Goal: Task Accomplishment & Management: Manage account settings

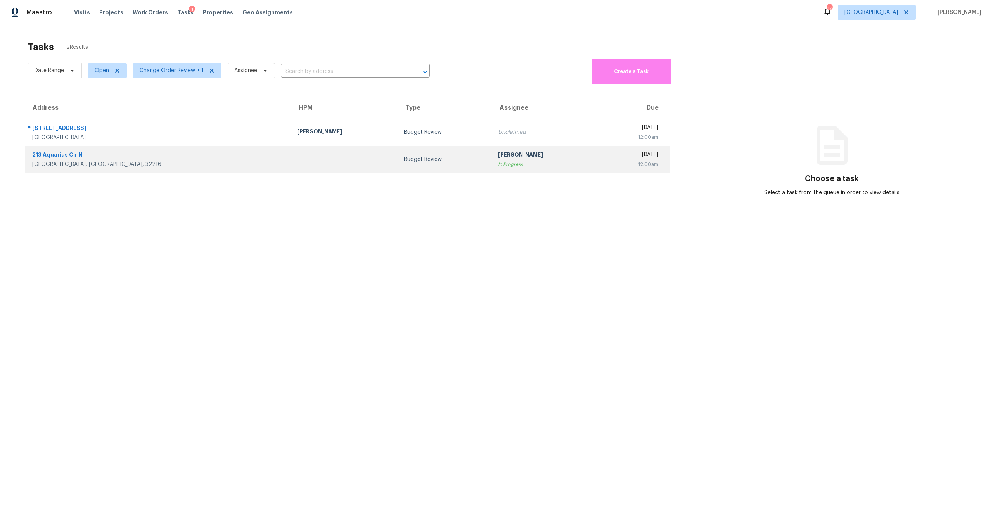
click at [398, 171] on td "Budget Review" at bounding box center [445, 159] width 94 height 27
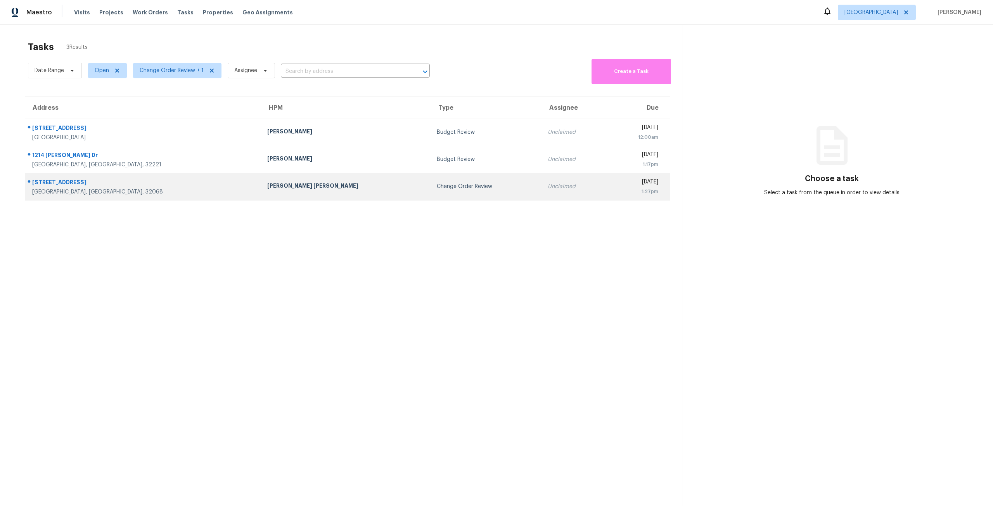
click at [431, 184] on td "Change Order Review" at bounding box center [486, 186] width 111 height 27
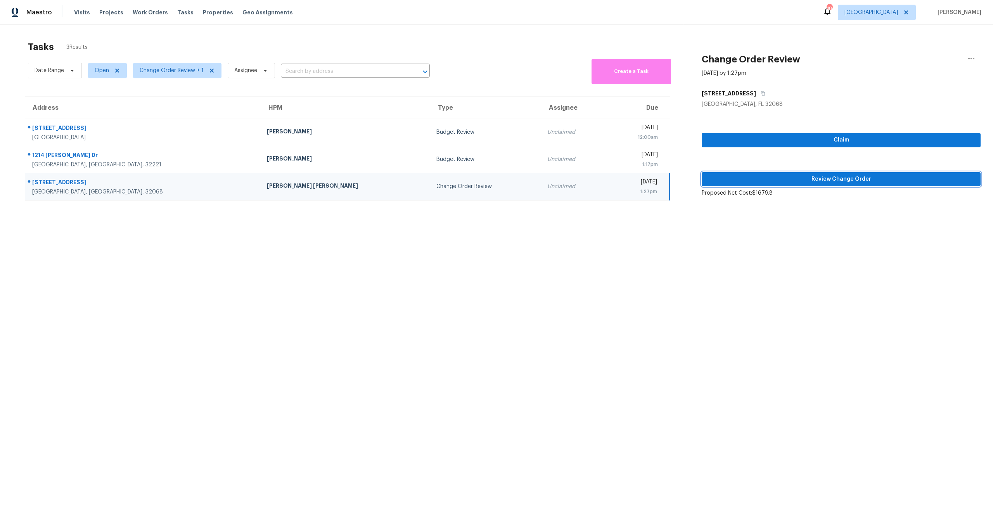
click at [833, 176] on span "Review Change Order" at bounding box center [841, 180] width 267 height 10
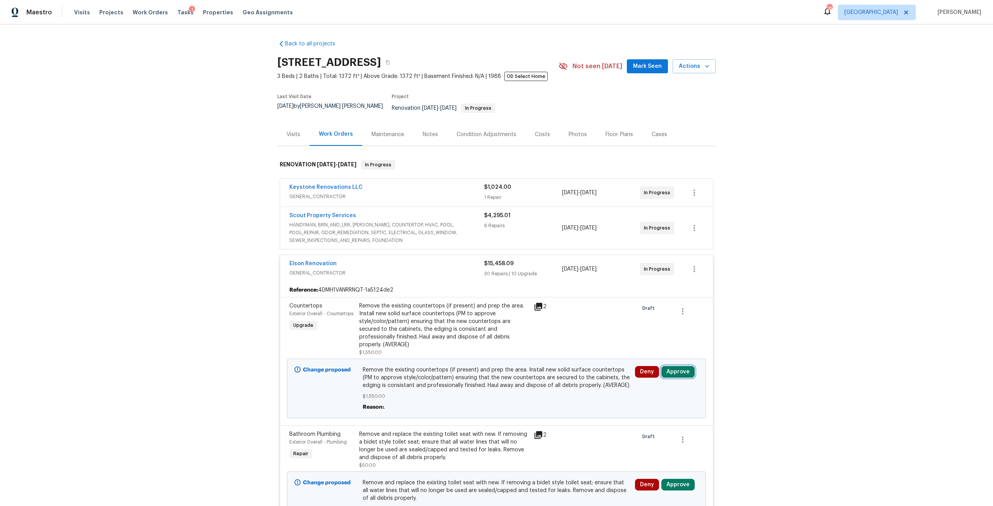
click at [671, 366] on button "Approve" at bounding box center [678, 372] width 33 height 12
click at [634, 331] on button "Approve" at bounding box center [653, 334] width 47 height 16
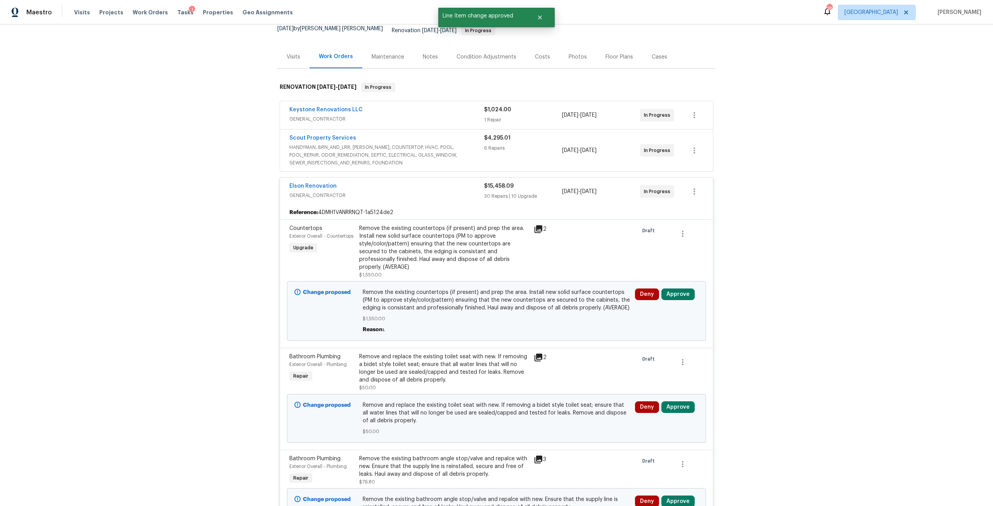
scroll to position [116, 0]
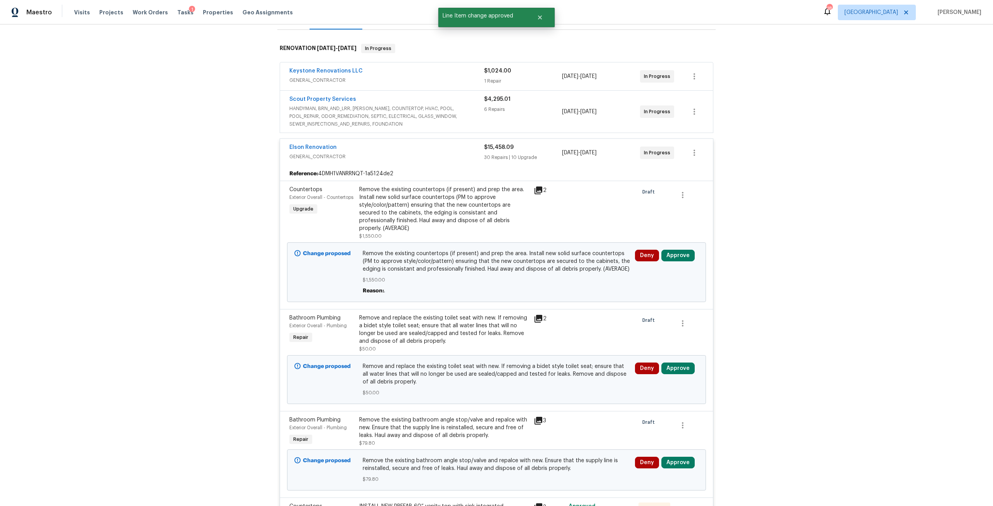
click at [667, 361] on div "Deny Approve" at bounding box center [667, 380] width 68 height 39
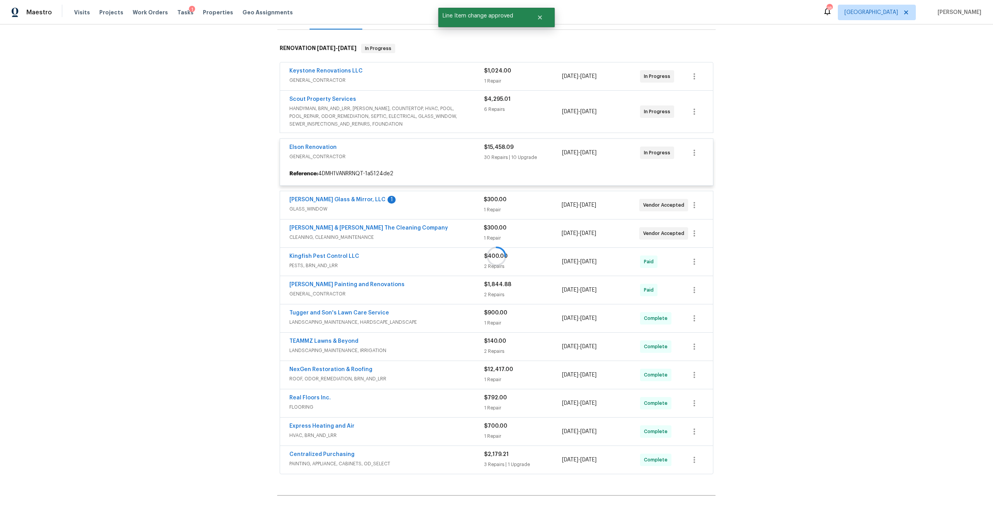
click at [667, 352] on div at bounding box center [496, 256] width 439 height 441
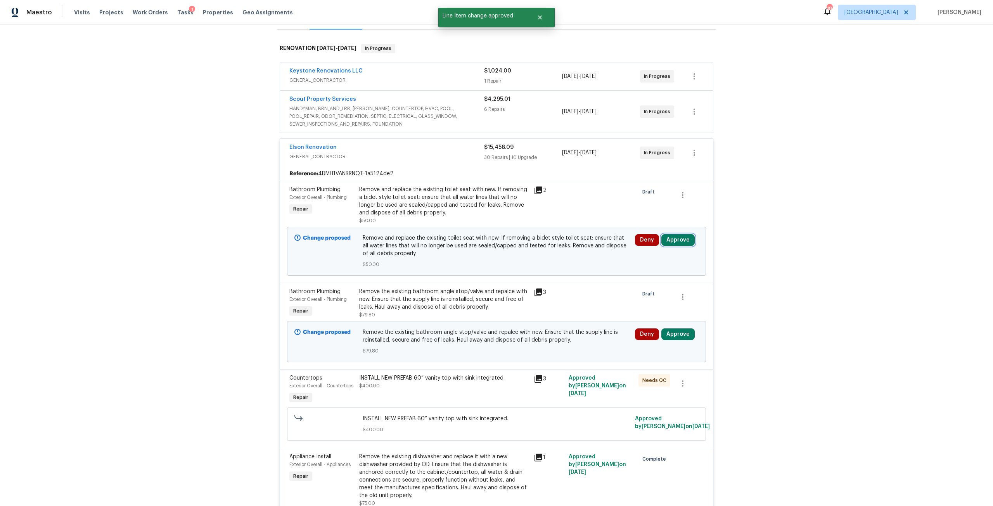
click at [677, 234] on button "Approve" at bounding box center [678, 240] width 33 height 12
click at [550, 236] on button "Approve" at bounding box center [564, 242] width 47 height 16
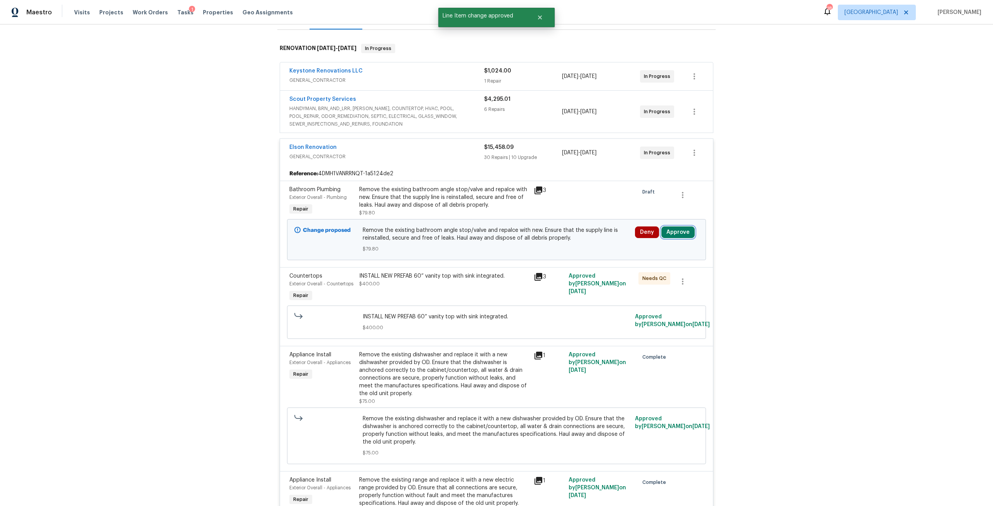
click at [674, 229] on button "Approve" at bounding box center [678, 233] width 33 height 12
click at [576, 240] on button "Approve" at bounding box center [564, 234] width 47 height 16
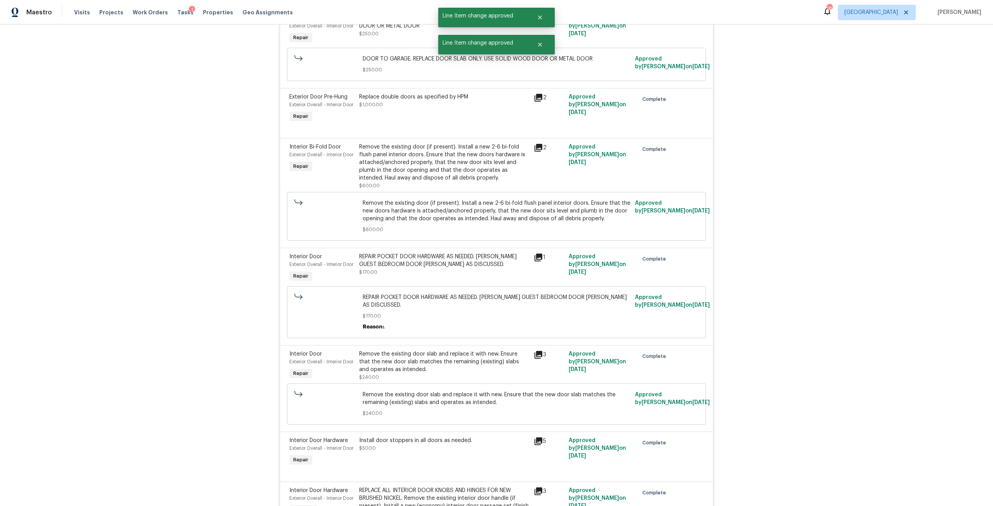
scroll to position [4102, 0]
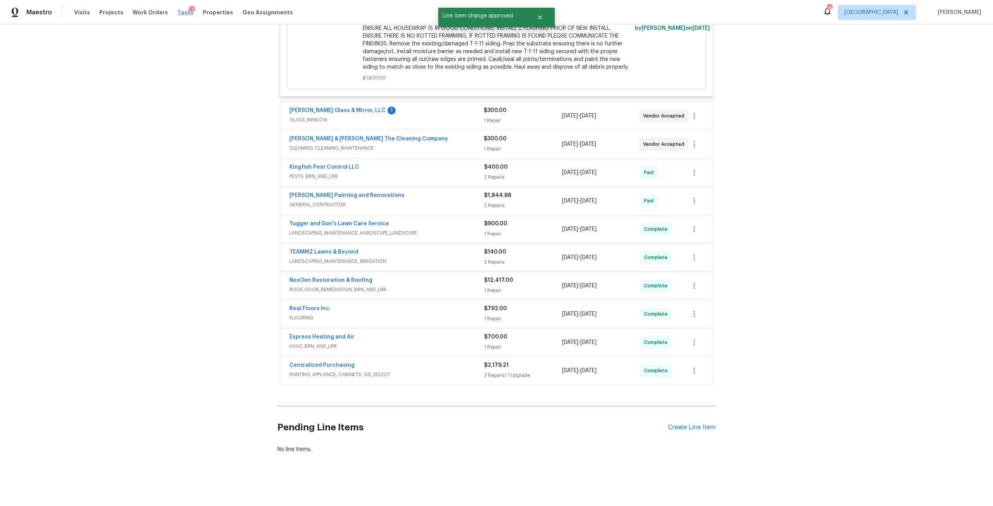
click at [180, 10] on span "Tasks" at bounding box center [185, 12] width 16 height 5
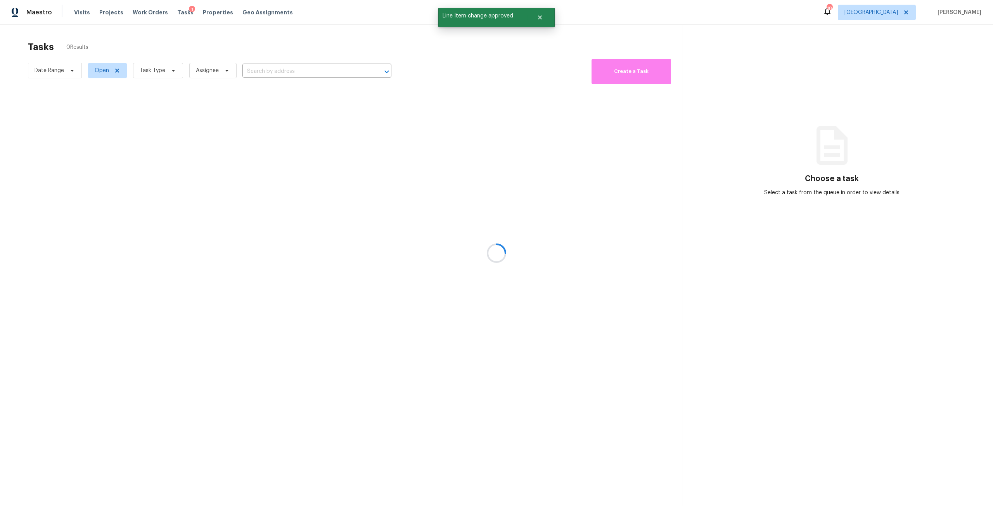
click at [161, 70] on div at bounding box center [496, 253] width 993 height 506
click at [170, 73] on icon at bounding box center [173, 71] width 6 height 6
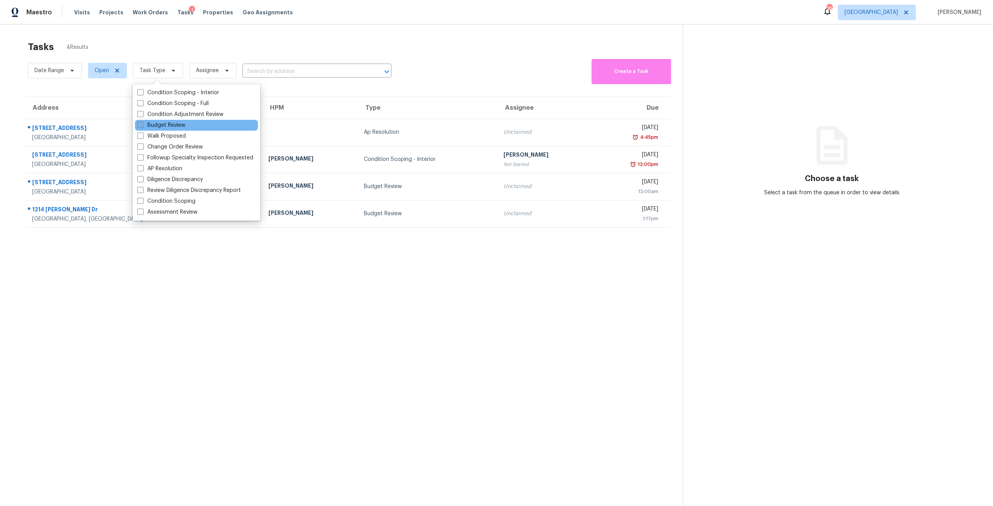
click at [185, 123] on label "Budget Review" at bounding box center [161, 125] width 48 height 8
click at [142, 123] on input "Budget Review" at bounding box center [139, 123] width 5 height 5
checkbox input "true"
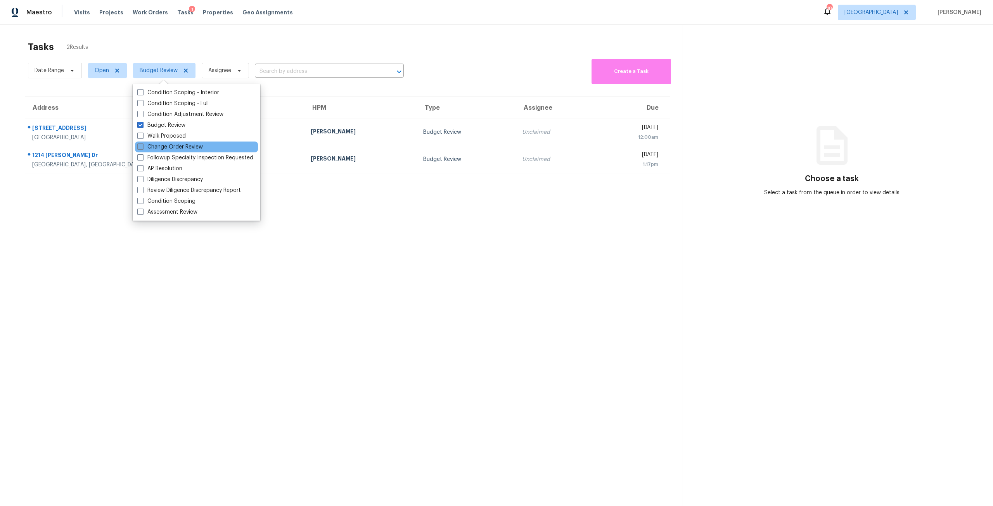
click at [182, 145] on label "Change Order Review" at bounding box center [170, 147] width 66 height 8
click at [142, 145] on input "Change Order Review" at bounding box center [139, 145] width 5 height 5
checkbox input "true"
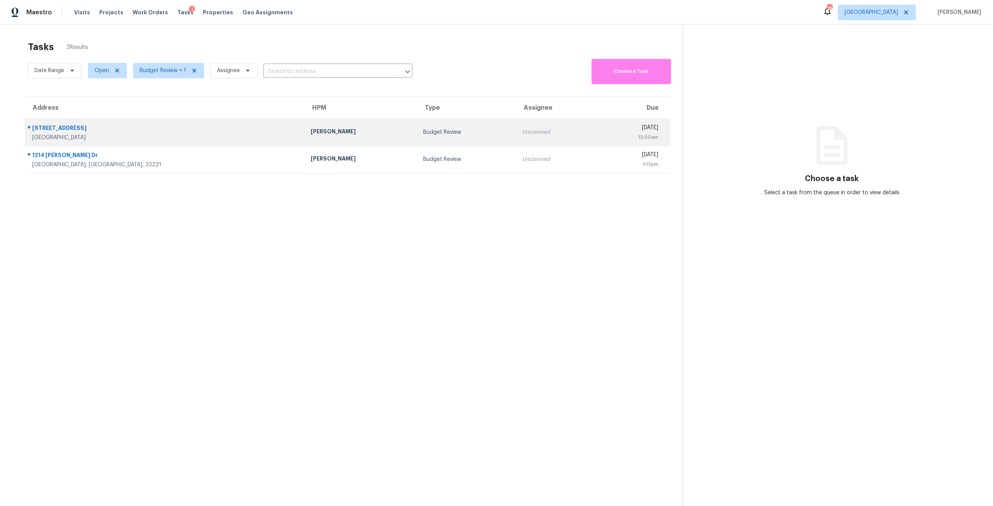
click at [418, 121] on td "Budget Review" at bounding box center [466, 132] width 99 height 27
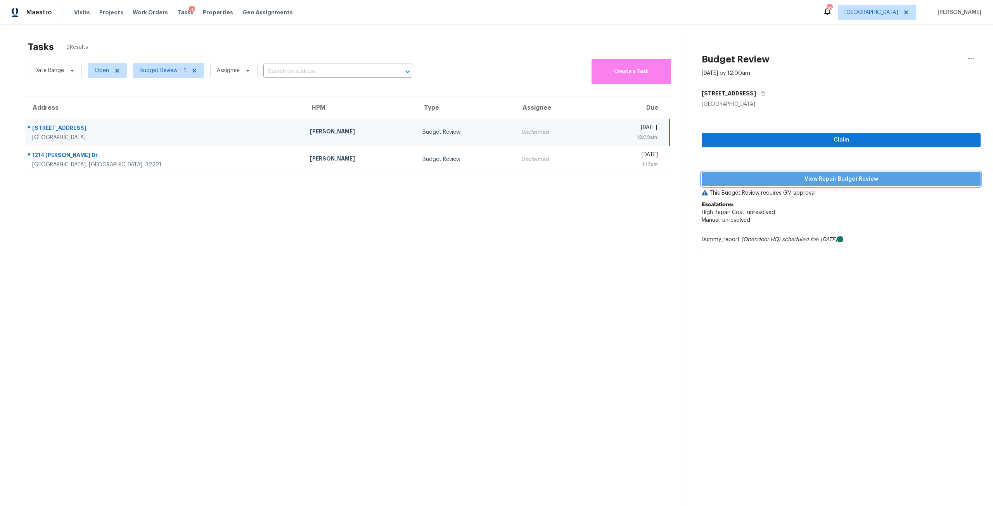
click at [804, 177] on span "View Repair Budget Review" at bounding box center [841, 180] width 267 height 10
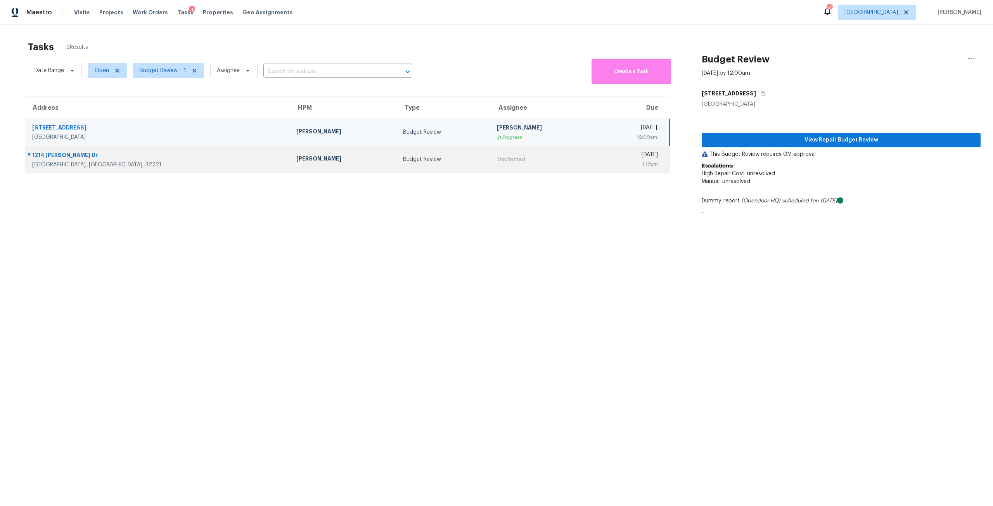
click at [491, 167] on td "Unclaimed" at bounding box center [544, 159] width 107 height 27
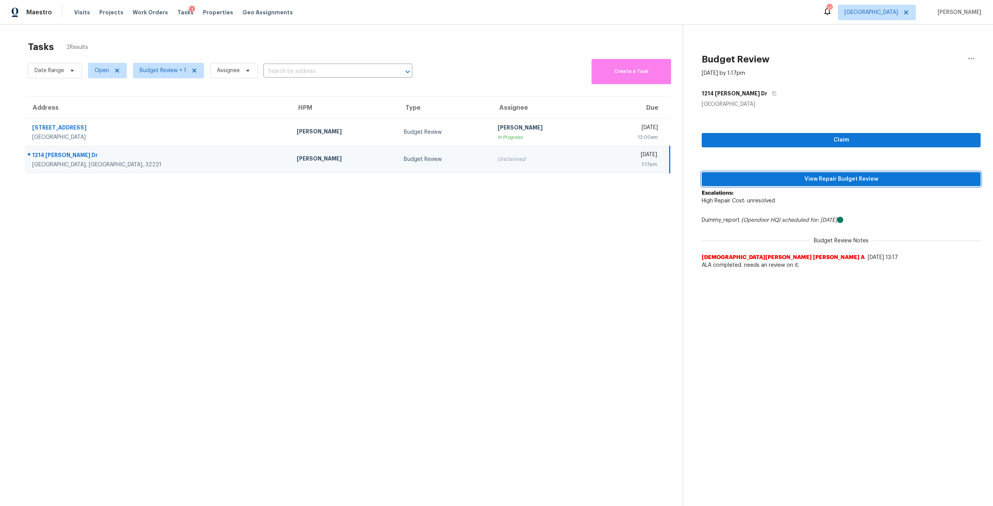
click at [784, 183] on span "View Repair Budget Review" at bounding box center [841, 180] width 267 height 10
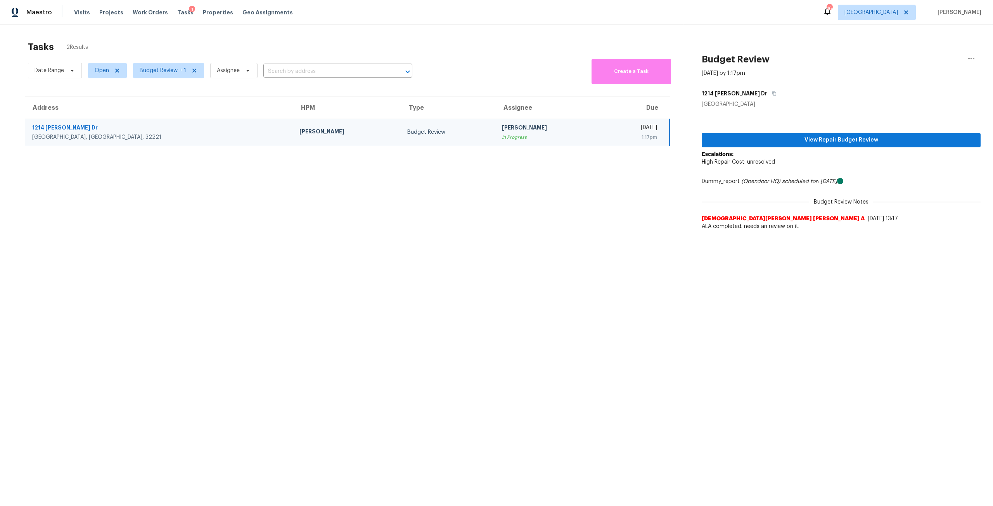
click at [33, 11] on span "Maestro" at bounding box center [39, 13] width 26 height 8
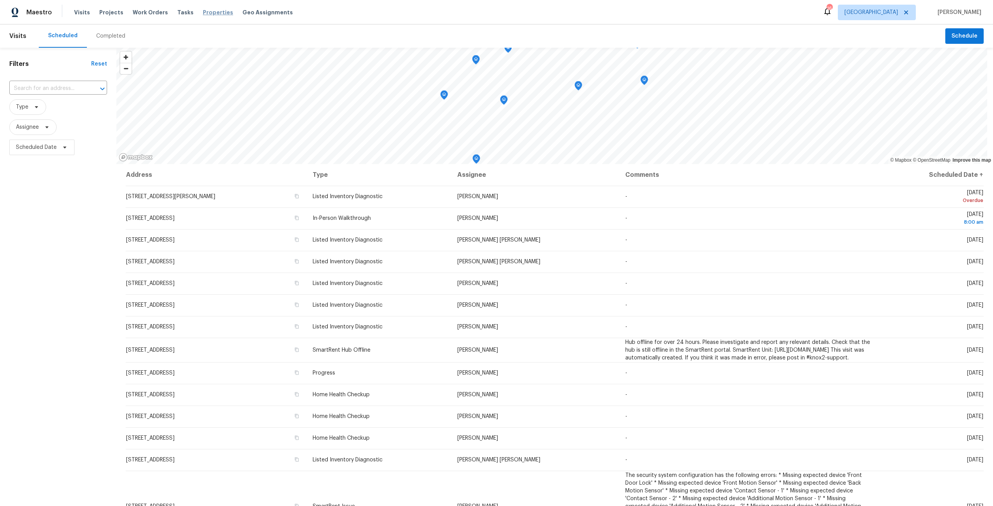
click at [218, 10] on span "Properties" at bounding box center [218, 13] width 30 height 8
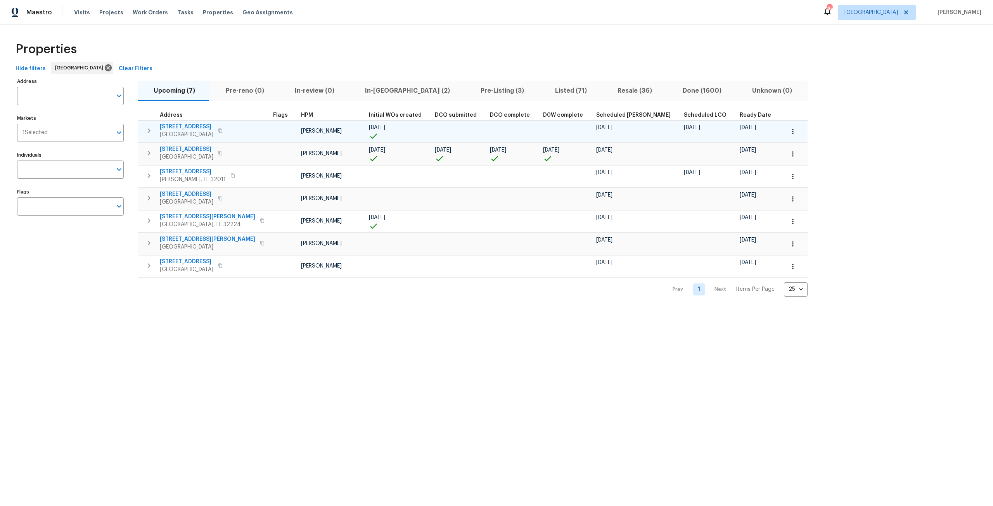
click at [191, 125] on span "[STREET_ADDRESS]" at bounding box center [187, 127] width 54 height 8
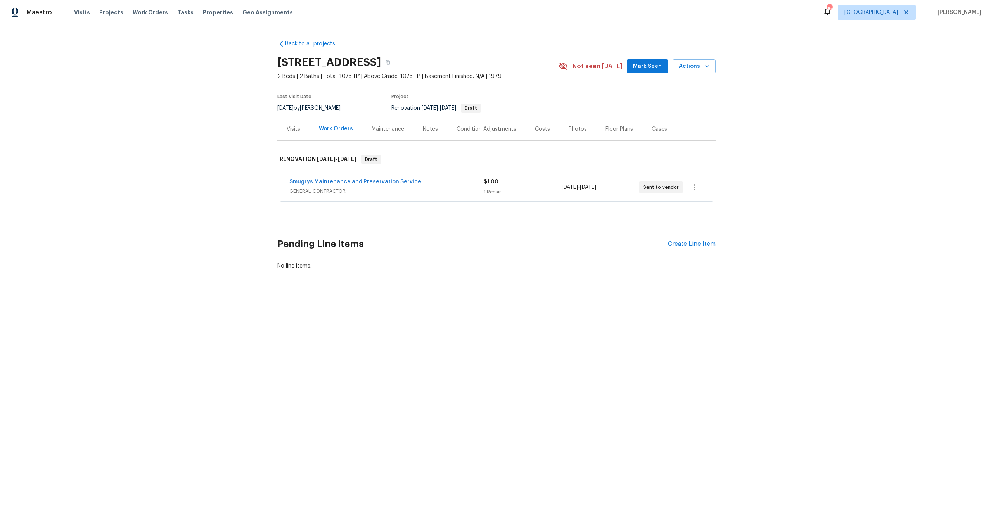
click at [36, 10] on span "Maestro" at bounding box center [39, 13] width 26 height 8
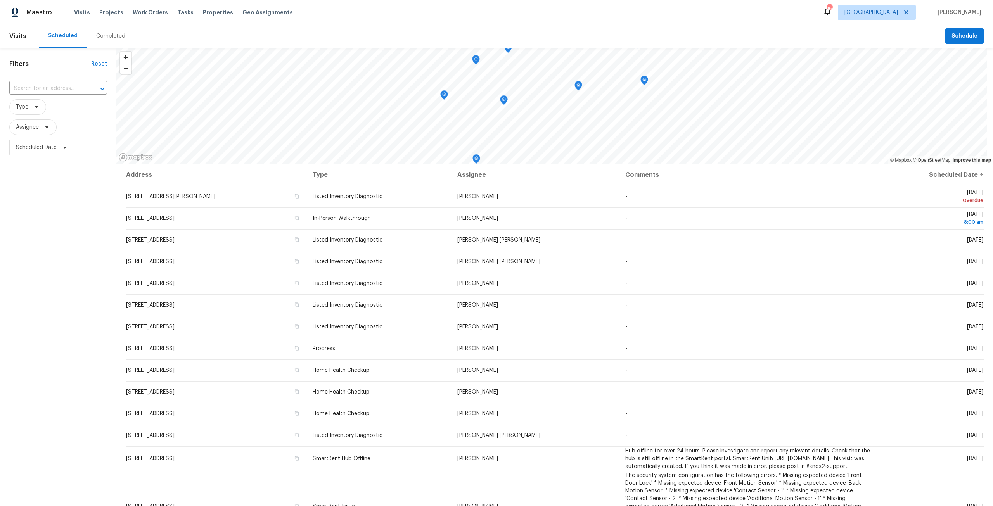
click at [38, 10] on span "Maestro" at bounding box center [39, 13] width 26 height 8
click at [212, 16] on span "Properties" at bounding box center [218, 13] width 30 height 8
